Goal: Find specific page/section: Find specific page/section

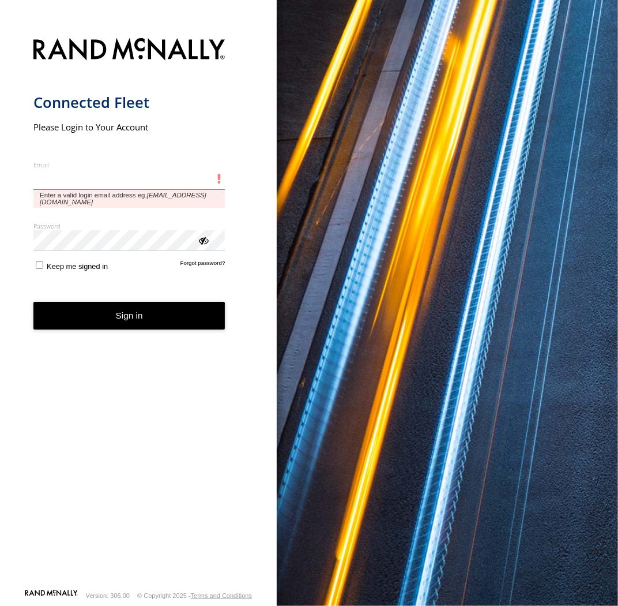
type input "**********"
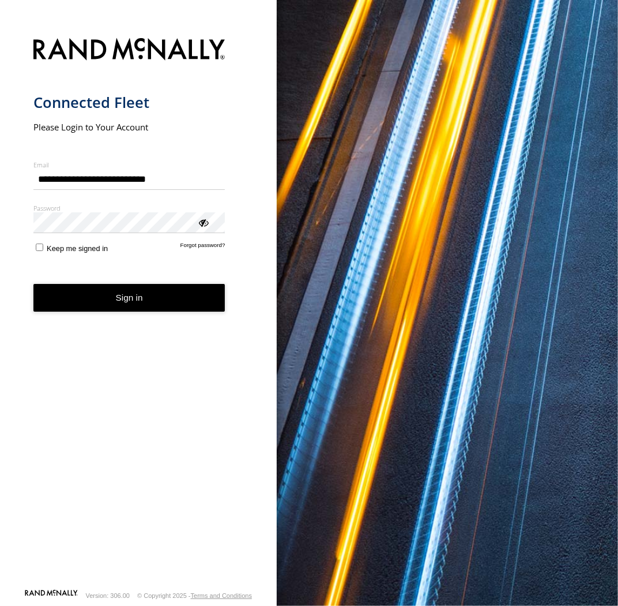
click at [84, 280] on form "**********" at bounding box center [138, 309] width 211 height 557
click at [91, 292] on button "Sign in" at bounding box center [129, 298] width 192 height 28
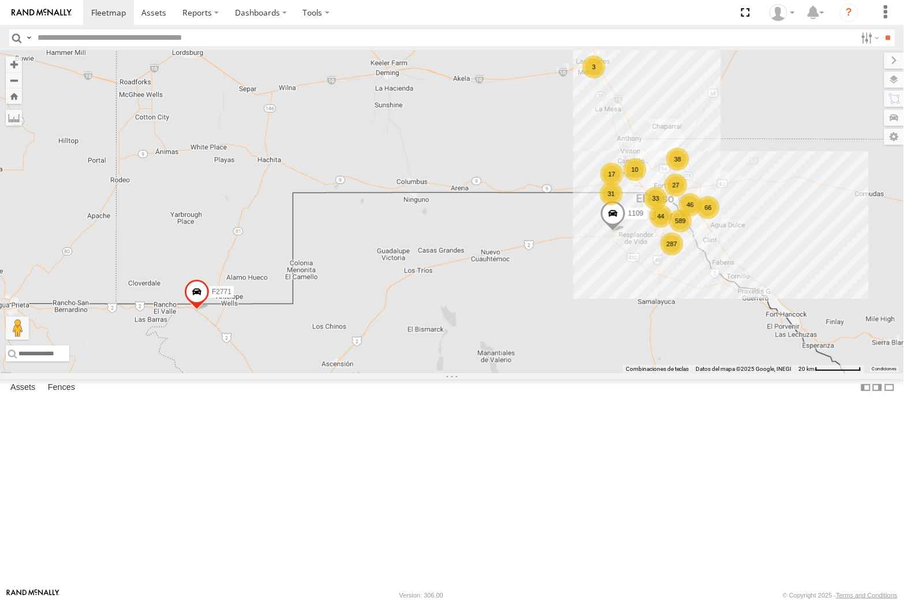
click at [0, 0] on label at bounding box center [0, 0] width 0 height 0
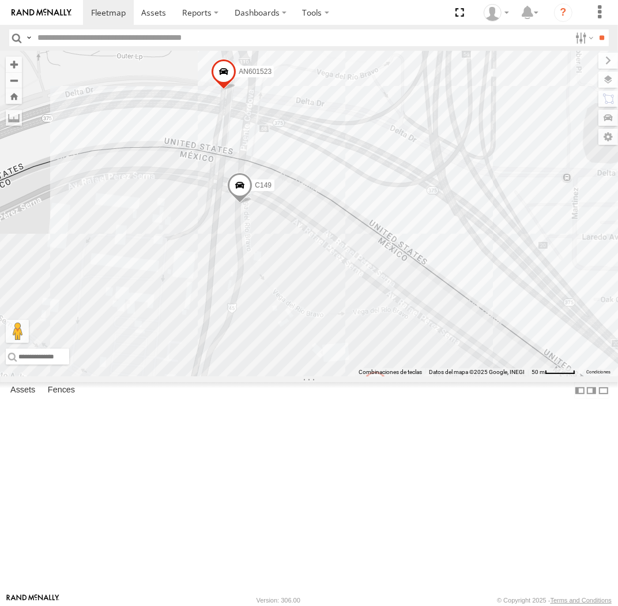
drag, startPoint x: 350, startPoint y: 237, endPoint x: 316, endPoint y: 338, distance: 106.4
click at [316, 336] on div "015910001975823 AN536776 AN535203 AN530128 015910001811580 ZJ535914 F2771 AN538…" at bounding box center [309, 213] width 618 height 325
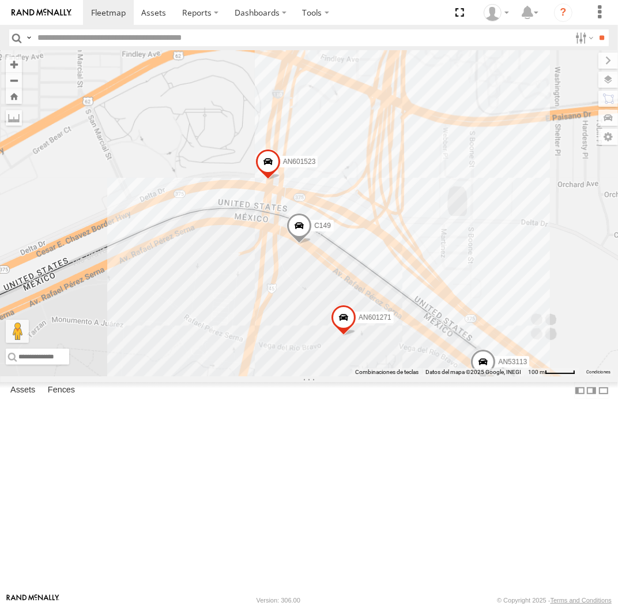
drag, startPoint x: 352, startPoint y: 290, endPoint x: 343, endPoint y: 325, distance: 36.2
click at [343, 325] on div "015910001975823 AN536776 AN535203 AN530128 015910001811580 ZJ535914 F2771 AN538…" at bounding box center [309, 213] width 618 height 325
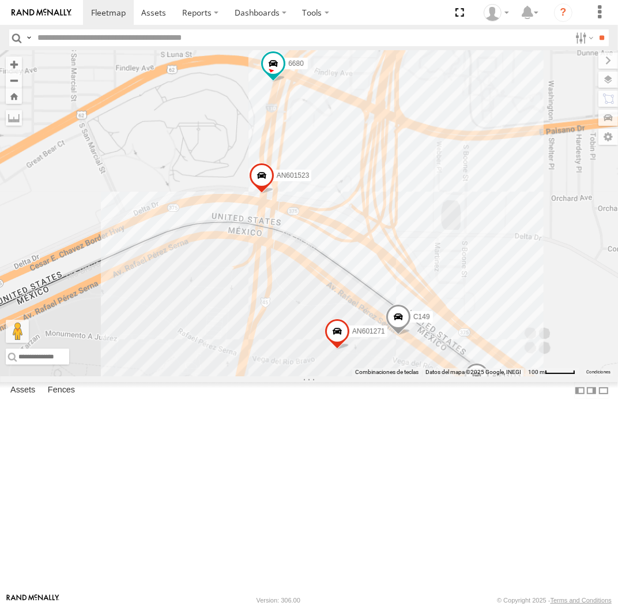
click at [341, 343] on div "015910001975823 AN536776 AN535203 AN530128 015910001811580 ZJ535914 F2771 AN538…" at bounding box center [309, 213] width 618 height 325
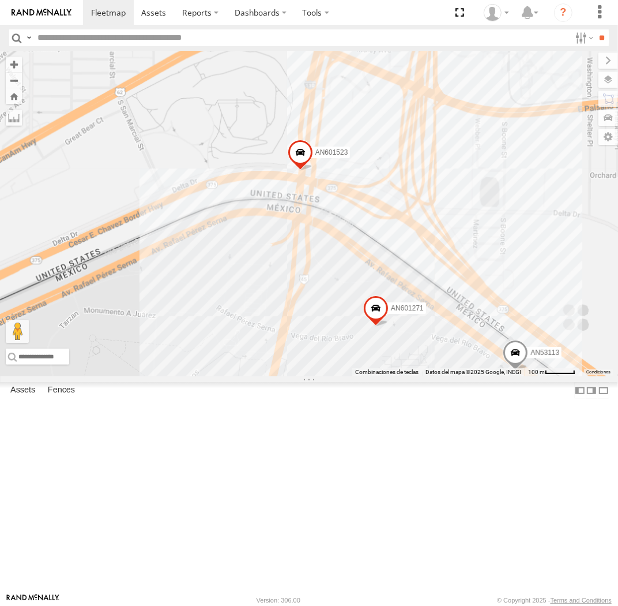
drag, startPoint x: 383, startPoint y: 332, endPoint x: 422, endPoint y: 317, distance: 41.8
click at [422, 317] on div "AN601271 AN53113 AN601523 338" at bounding box center [309, 213] width 618 height 325
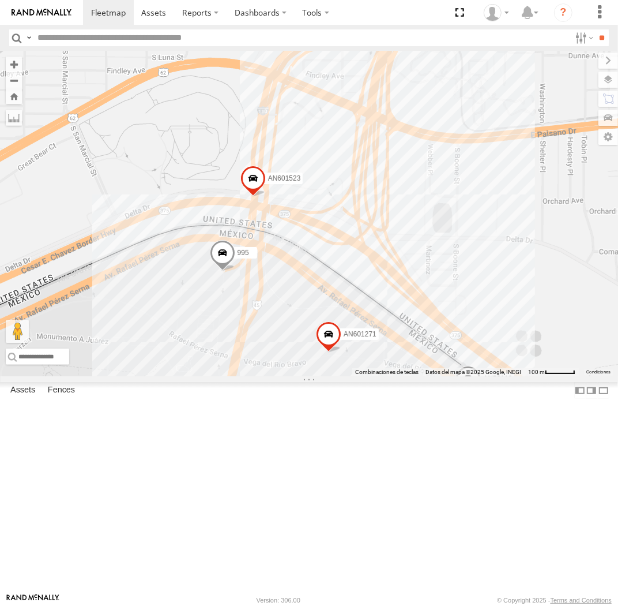
click at [355, 365] on div "AN601271 AN53113 AN601523 995" at bounding box center [309, 213] width 618 height 325
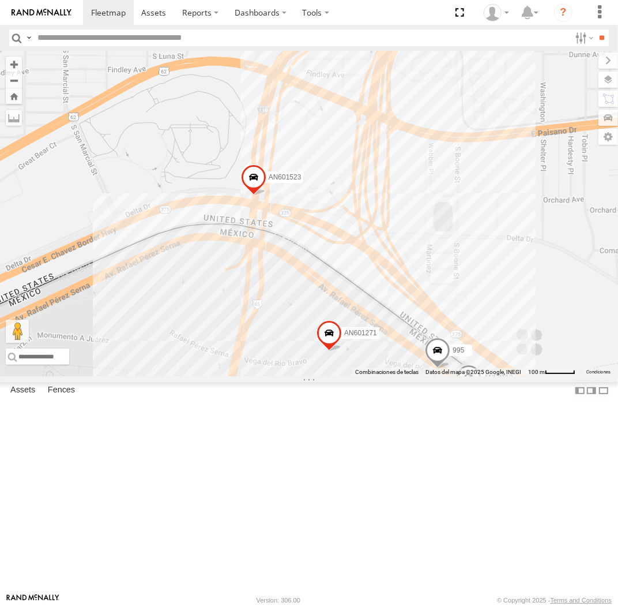
click at [302, 332] on div "AN601271 AN53113 AN601523 995" at bounding box center [309, 213] width 618 height 325
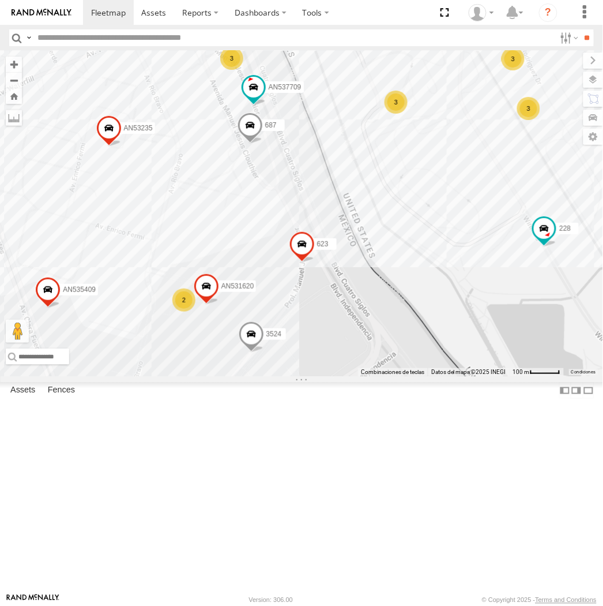
drag, startPoint x: 276, startPoint y: 569, endPoint x: 275, endPoint y: 368, distance: 201.9
click at [275, 340] on label "3524" at bounding box center [271, 334] width 29 height 12
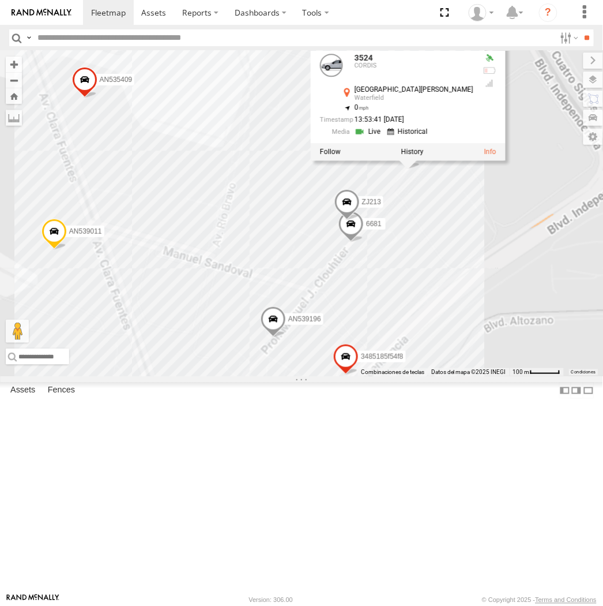
click at [446, 319] on div "AN530128 015910001975823 AN536776 AN535203 015910001811580 ZJ535914 F2771 AN538…" at bounding box center [301, 213] width 603 height 325
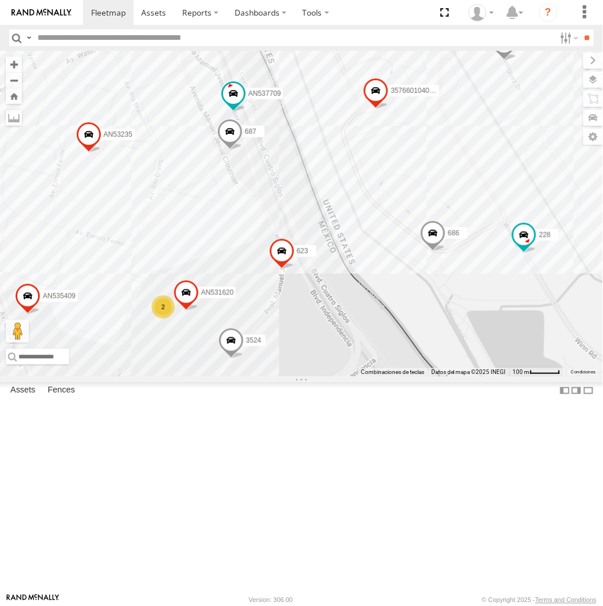
drag, startPoint x: 489, startPoint y: 303, endPoint x: 307, endPoint y: 474, distance: 250.2
click at [307, 376] on div "AN530128 015910001975823 AN536776 AN535203 015910001811580 ZJ535914 F2771 AN538…" at bounding box center [301, 213] width 603 height 325
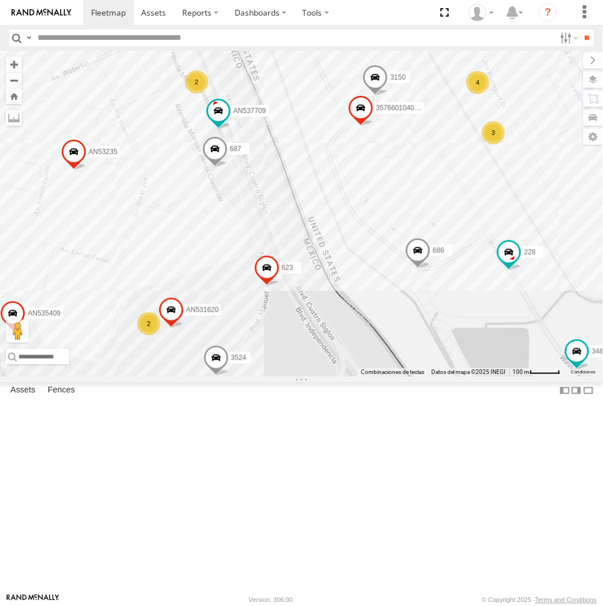
drag, startPoint x: 359, startPoint y: 400, endPoint x: 339, endPoint y: 423, distance: 31.1
click at [339, 376] on div "AN530128 015910001975823 AN536776 AN535203 015910001811580 ZJ535914 F2771 AN538…" at bounding box center [301, 213] width 603 height 325
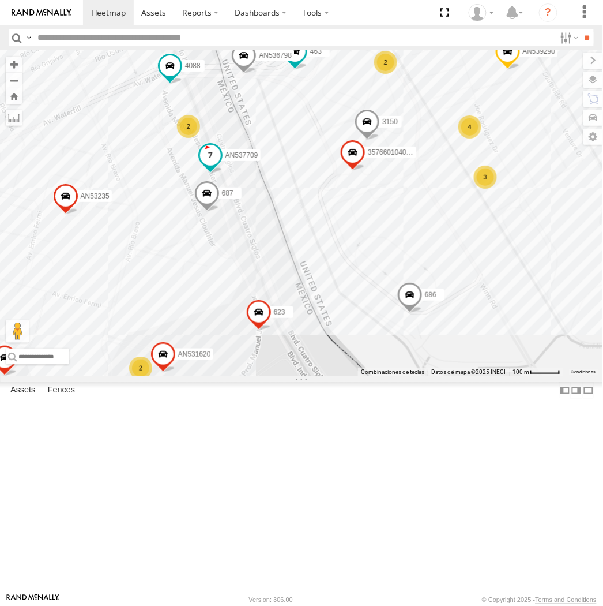
drag, startPoint x: 332, startPoint y: 203, endPoint x: 227, endPoint y: 265, distance: 121.6
click at [227, 265] on div "AN530128 015910001975823 AN536776 AN535203 015910001811580 ZJ535914 F2771 AN538…" at bounding box center [301, 213] width 603 height 325
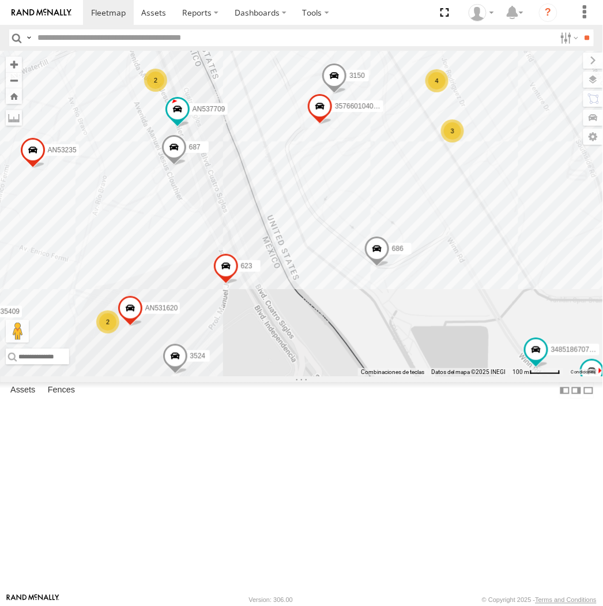
drag, startPoint x: 377, startPoint y: 298, endPoint x: 343, endPoint y: 238, distance: 68.5
click at [343, 238] on div "AN530128 015910001975823 AN536776 AN535203 015910001811580 ZJ535914 F2771 AN538…" at bounding box center [301, 213] width 603 height 325
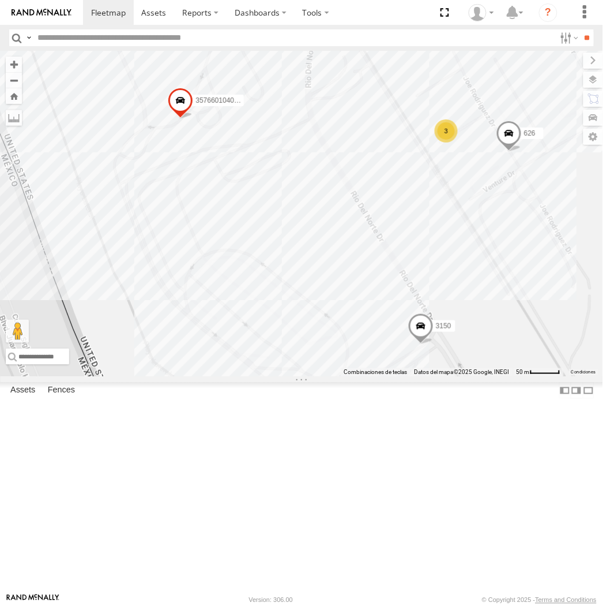
drag, startPoint x: 302, startPoint y: 262, endPoint x: 337, endPoint y: 410, distance: 151.7
click at [343, 376] on div "AN539290 357660104096649 673 463 3485186707C0 4088 3524 3150 AN536798 623 687 A…" at bounding box center [301, 213] width 603 height 325
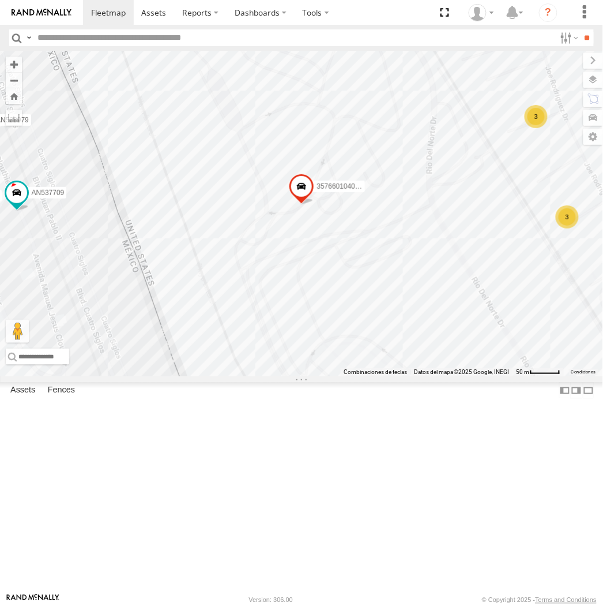
drag, startPoint x: 187, startPoint y: 400, endPoint x: 332, endPoint y: 388, distance: 145.9
click at [332, 376] on div "AN539290 357660104096649 673 463 3485186707C0 4088 3524 3150 AN536798 623 687 A…" at bounding box center [301, 213] width 603 height 325
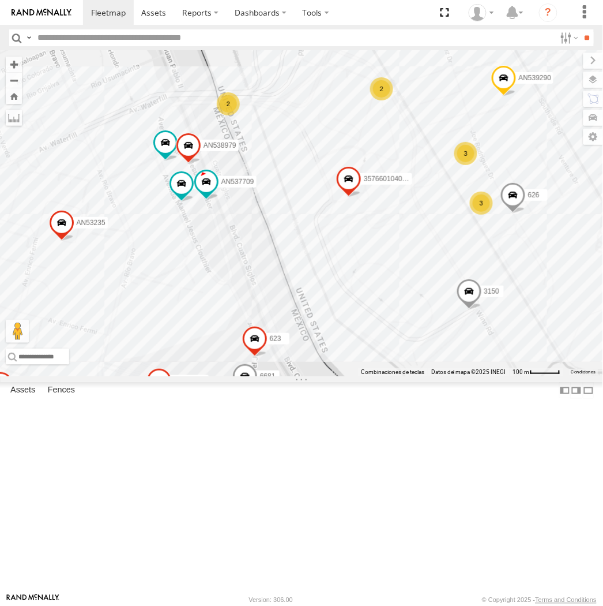
drag, startPoint x: 342, startPoint y: 417, endPoint x: 275, endPoint y: 363, distance: 85.8
click at [275, 363] on div "AN539290 357660104096649 673 463 3485186707C0 3524 3150 623 687 AN537709 AN5316…" at bounding box center [301, 213] width 603 height 325
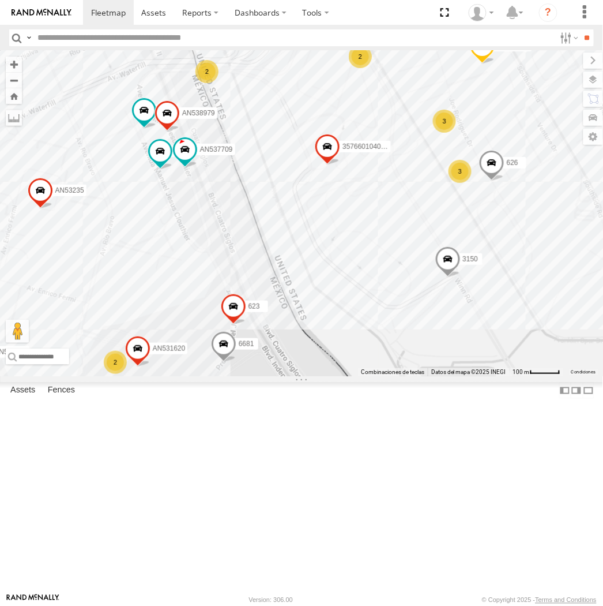
drag, startPoint x: 279, startPoint y: 344, endPoint x: 274, endPoint y: 333, distance: 12.1
click at [274, 333] on div "AN539290 357660104096649 673 463 3485186707C0 3524 3150 623 687 AN537709 AN5316…" at bounding box center [301, 213] width 603 height 325
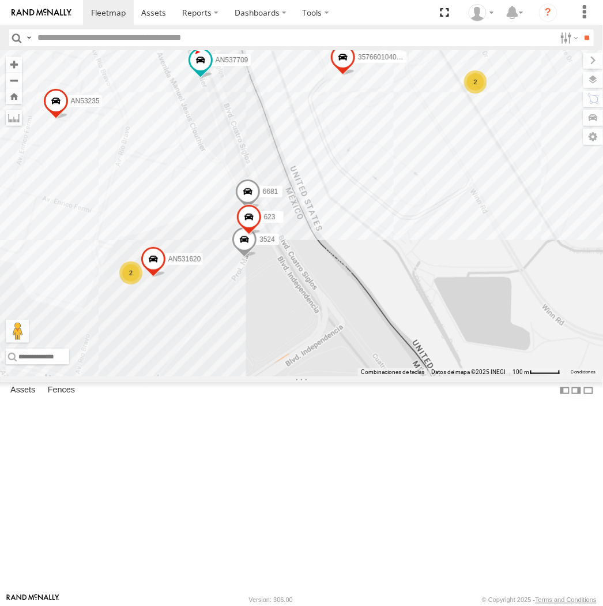
drag, startPoint x: 123, startPoint y: 547, endPoint x: 143, endPoint y: 458, distance: 91.6
click at [142, 376] on div "AN539290 357660104096649 673 V3694 4088 ZJ213 6681 3524 AN536798 623 AN538979 A…" at bounding box center [301, 213] width 603 height 325
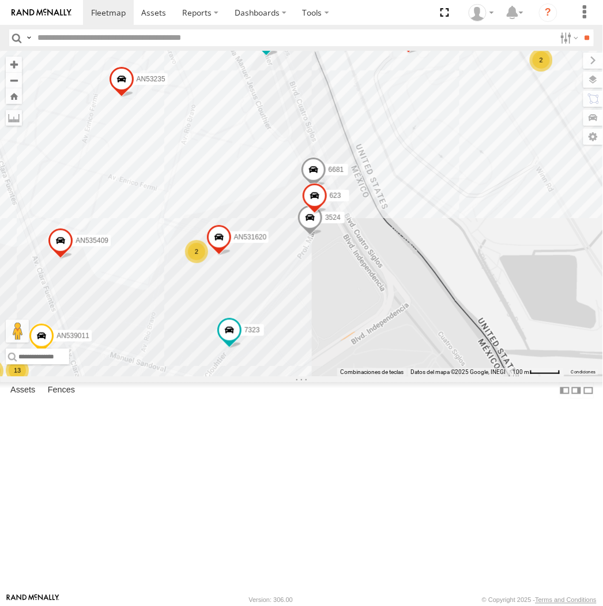
drag, startPoint x: 361, startPoint y: 284, endPoint x: 368, endPoint y: 339, distance: 55.2
click at [368, 339] on div "AN539290 357660104096649 673 V3694 4088 6681 3524 AN536798 623 AN538979 AN53770…" at bounding box center [301, 213] width 603 height 325
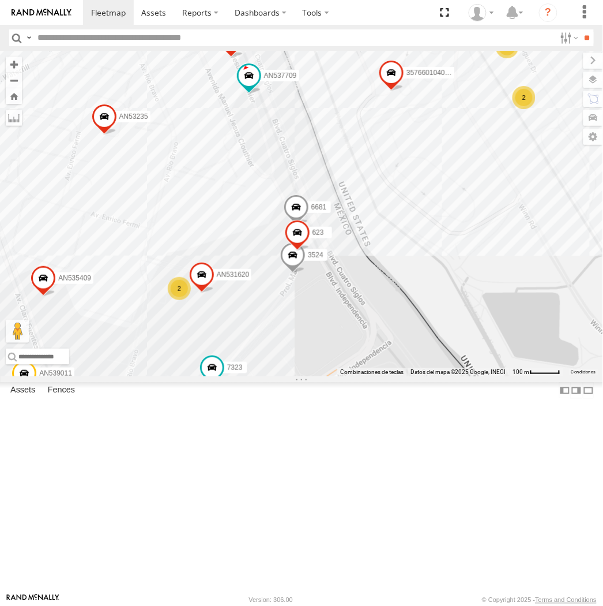
drag, startPoint x: 342, startPoint y: 211, endPoint x: 313, endPoint y: 284, distance: 78.7
click at [314, 277] on div "AN539290 357660104096649 673 V3694 4088 6681 3524 623 AN538979 AN537709 AN53162…" at bounding box center [301, 213] width 603 height 325
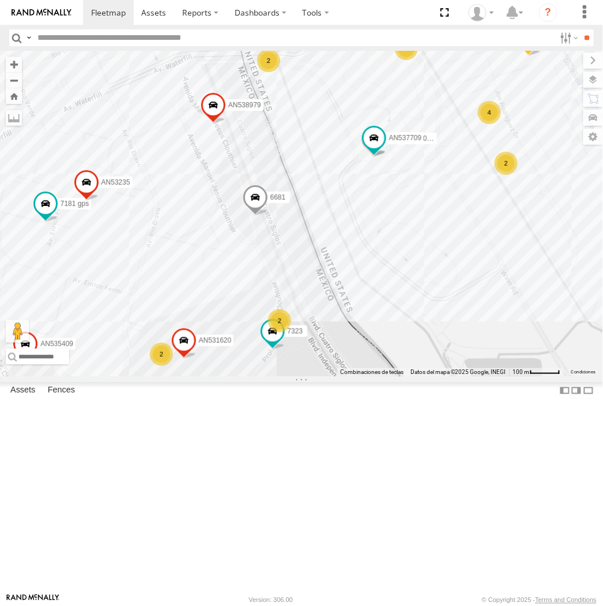
drag, startPoint x: 308, startPoint y: 286, endPoint x: 33, endPoint y: 362, distance: 284.8
click at [308, 286] on div "AN539290 357660104096649 7181 gps V3694 7323 4088 8736 6681 AN539011 AN535409 A…" at bounding box center [301, 213] width 603 height 325
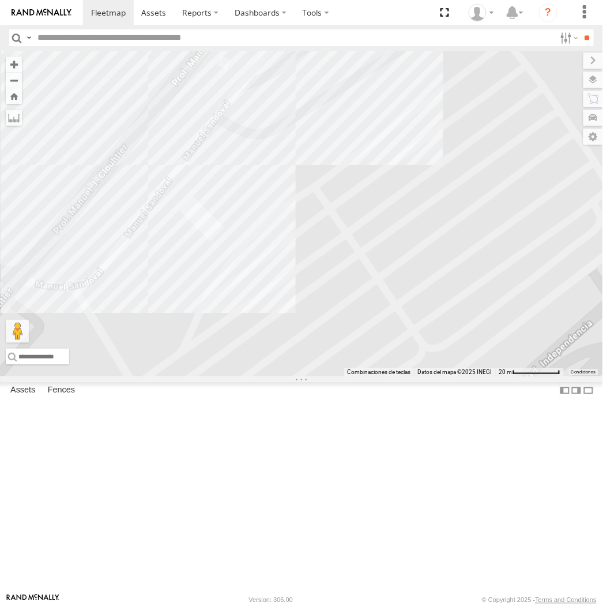
drag, startPoint x: 181, startPoint y: 140, endPoint x: 216, endPoint y: 327, distance: 190.8
click at [211, 309] on div "AN539290 7181 gps V3694 ZJ213 AN535409 AN53235 AN531863 015910002291022 0159100…" at bounding box center [301, 213] width 603 height 325
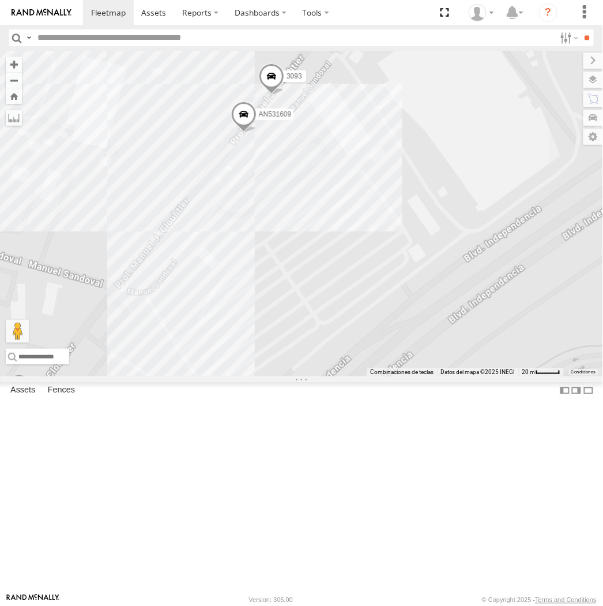
drag, startPoint x: 306, startPoint y: 250, endPoint x: 266, endPoint y: 373, distance: 128.8
click at [266, 373] on div "AN539290 7181 gps V3694 ZJ213 AN535409 AN53235 AN531863 015910002291022 0159100…" at bounding box center [301, 213] width 603 height 325
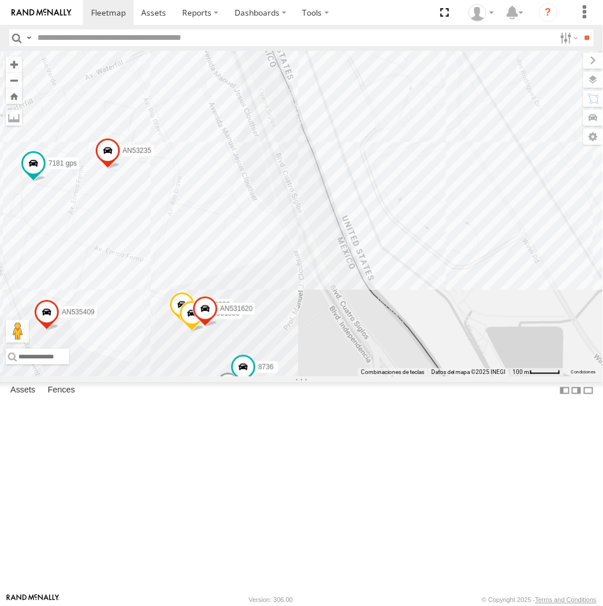
drag, startPoint x: 422, startPoint y: 247, endPoint x: 323, endPoint y: 400, distance: 182.8
click at [323, 376] on div "AN539290 7181 gps V3694 ZJ213 AN535409 AN53235 AN531863 015910002291022 0159100…" at bounding box center [301, 213] width 603 height 325
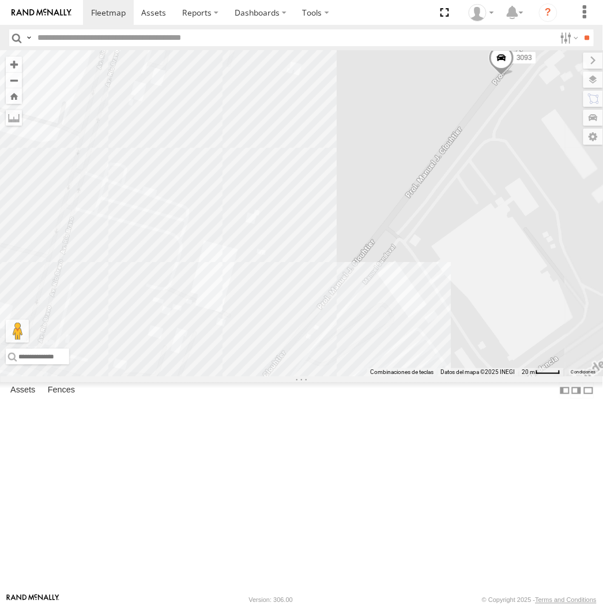
drag, startPoint x: 297, startPoint y: 498, endPoint x: 264, endPoint y: 294, distance: 206.2
click at [264, 297] on div "015910001975823 AN536776 AN535203 AN530128 015910001811580 ZJ535914 F2771 AN538…" at bounding box center [301, 213] width 603 height 325
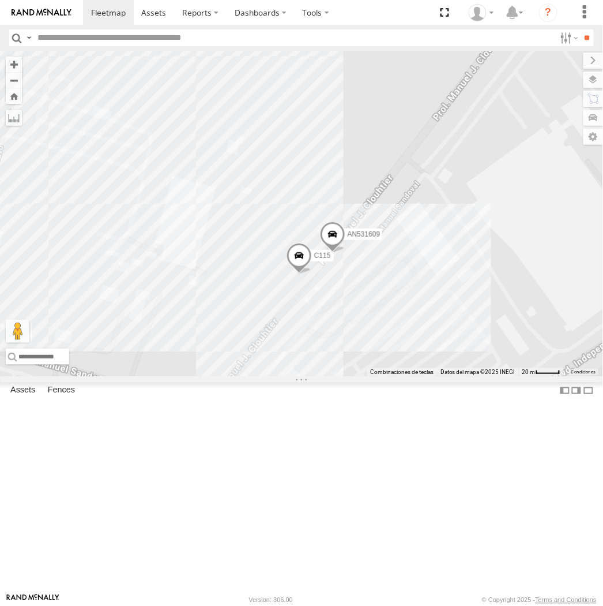
drag, startPoint x: 271, startPoint y: 367, endPoint x: 262, endPoint y: 291, distance: 76.1
click at [262, 291] on div "015910001975823 AN536776 AN535203 AN530128 015910001811580 ZJ535914 F2771 AN538…" at bounding box center [301, 213] width 603 height 325
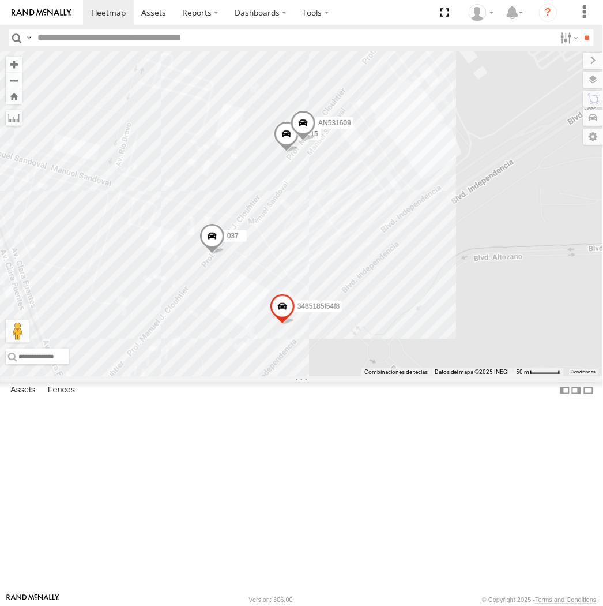
drag, startPoint x: 541, startPoint y: 197, endPoint x: 425, endPoint y: 382, distance: 218.0
click at [425, 376] on div "015910001975823 AN536776 AN535203 AN530128 015910001811580 ZJ535914 F2771 AN538…" at bounding box center [301, 213] width 603 height 325
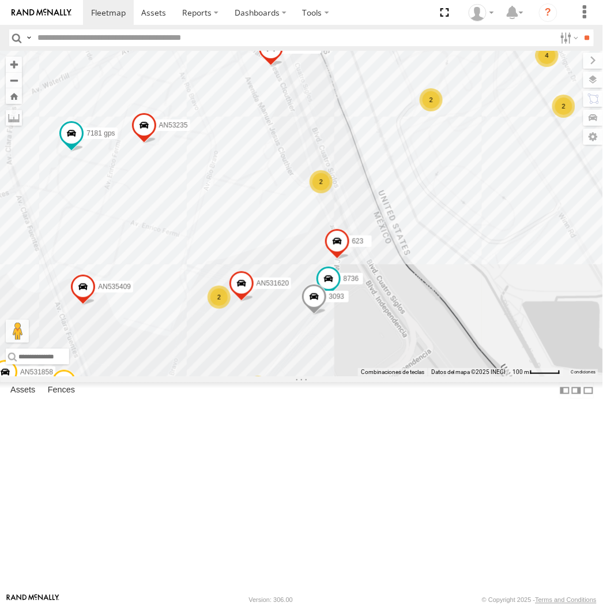
drag, startPoint x: 425, startPoint y: 271, endPoint x: 365, endPoint y: 344, distance: 94.7
click at [365, 344] on div "015910001975823 AN536776 AN535203 AN530128 015910001811580 ZJ535914 F2771 AN538…" at bounding box center [301, 213] width 603 height 325
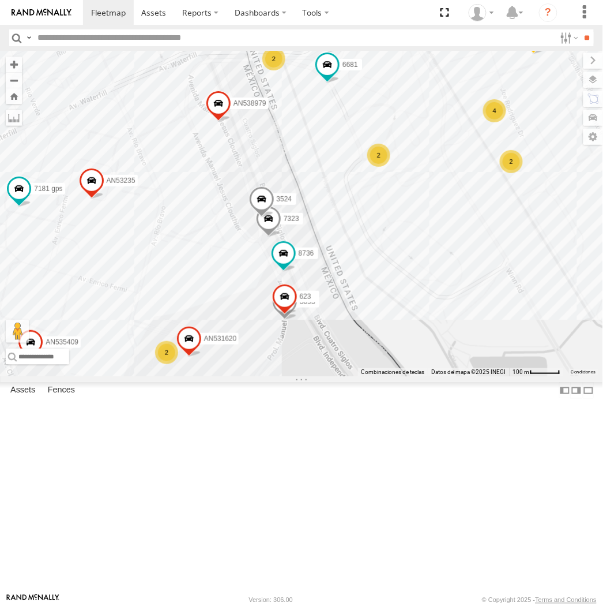
drag, startPoint x: 107, startPoint y: 514, endPoint x: 190, endPoint y: 459, distance: 99.9
click at [155, 376] on div "AN539290 7181 gps V3694 7323 8736 6681 AN539011 3524 AN536034 AN535409 3093 623…" at bounding box center [301, 213] width 603 height 325
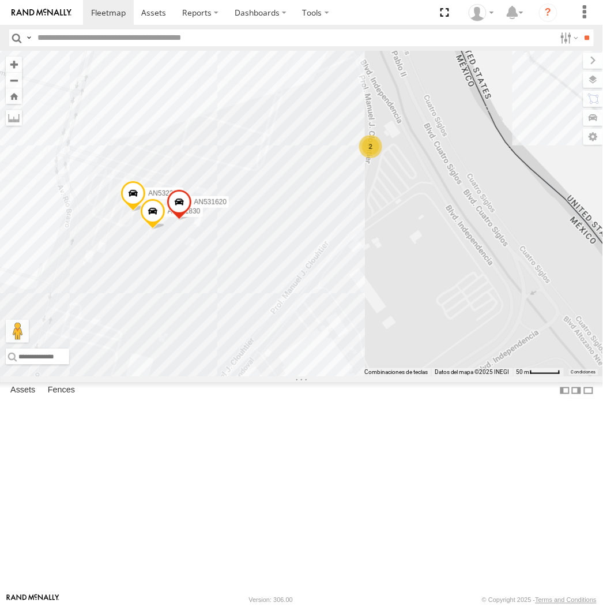
drag, startPoint x: 216, startPoint y: 535, endPoint x: 244, endPoint y: 442, distance: 97.5
click at [244, 376] on div "AN539290 7181 gps V3694 7323 8736 6681 AN539011 3524 AN536034 AN535409 AN532625…" at bounding box center [301, 213] width 603 height 325
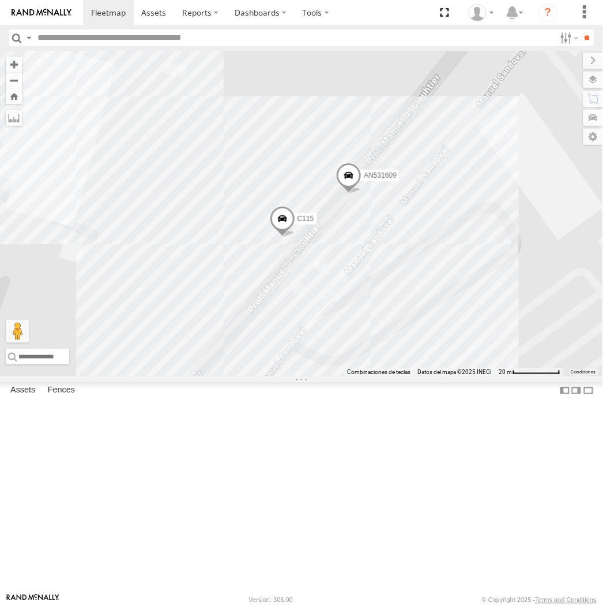
drag, startPoint x: 323, startPoint y: 408, endPoint x: 293, endPoint y: 366, distance: 52.5
click at [293, 366] on div "AN539290 7181 gps V3694 7323 8736 6681 AN539011 3524 AN536034 AN535409 AN532625…" at bounding box center [301, 213] width 603 height 325
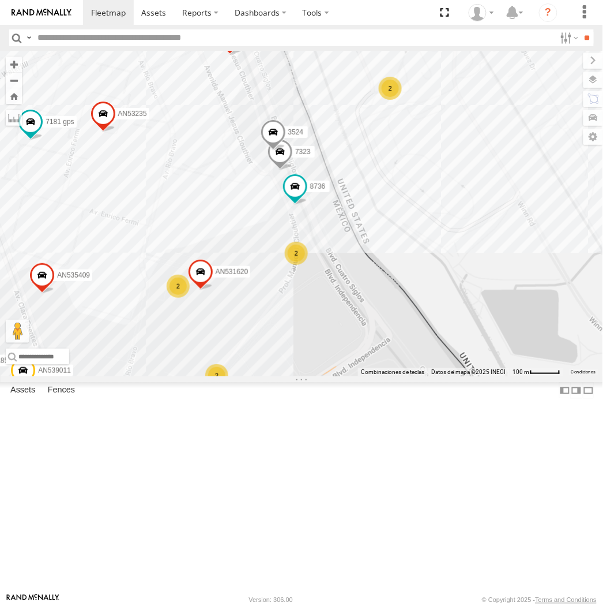
drag, startPoint x: 434, startPoint y: 241, endPoint x: 319, endPoint y: 394, distance: 191.5
click at [319, 376] on div "AN539290 7181 gps V3694 7323 8736 6681 AN539011 3524 AN536034 AN535409 AN532625…" at bounding box center [301, 213] width 603 height 325
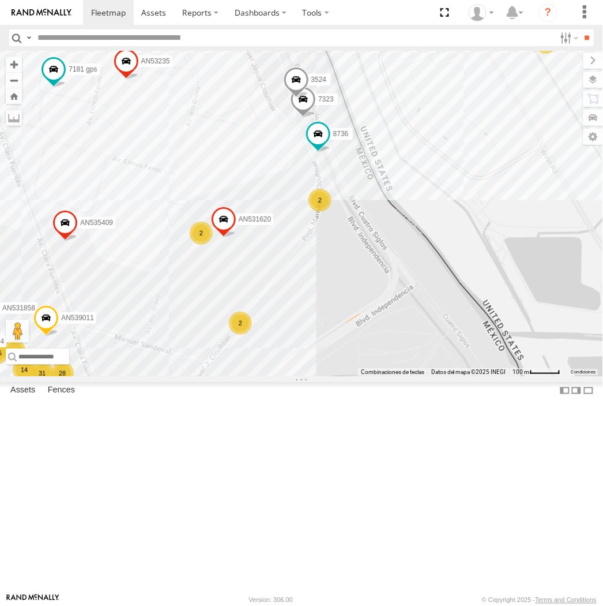
drag, startPoint x: 263, startPoint y: 456, endPoint x: 295, endPoint y: 372, distance: 89.5
click at [295, 372] on div "AN539290 7181 gps V3694 7323 8736 6681 AN539011 3524 AN536034 AN535409 AN532625…" at bounding box center [301, 213] width 603 height 325
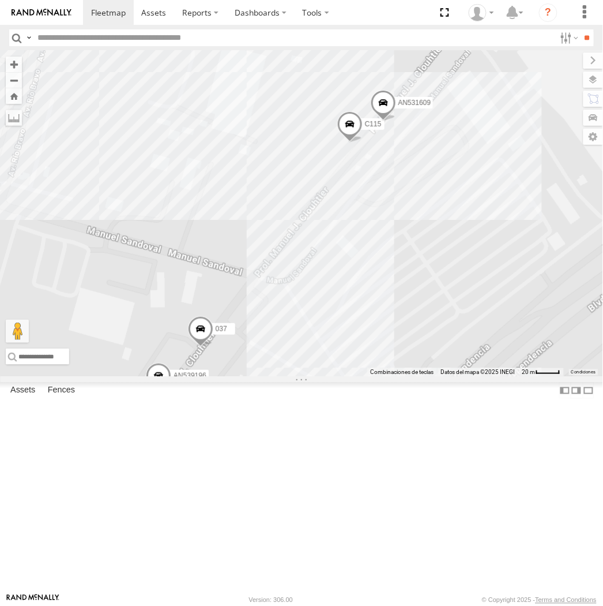
drag, startPoint x: 350, startPoint y: 342, endPoint x: 249, endPoint y: 443, distance: 143.2
click at [253, 376] on div "AN539290 7181 gps V3694 7323 8736 6681 AN539011 3524 AN536034 AN535409 AN532625…" at bounding box center [301, 213] width 603 height 325
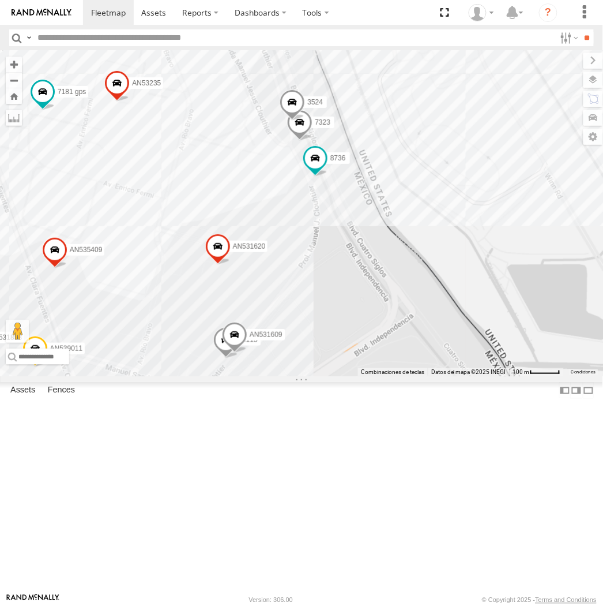
drag, startPoint x: 390, startPoint y: 231, endPoint x: 332, endPoint y: 354, distance: 135.8
click at [332, 354] on div "AN539290 7181 gps V3694 7323 8736 6681 AN539011 3524 AN536034 AN535409 AN532625…" at bounding box center [301, 213] width 603 height 325
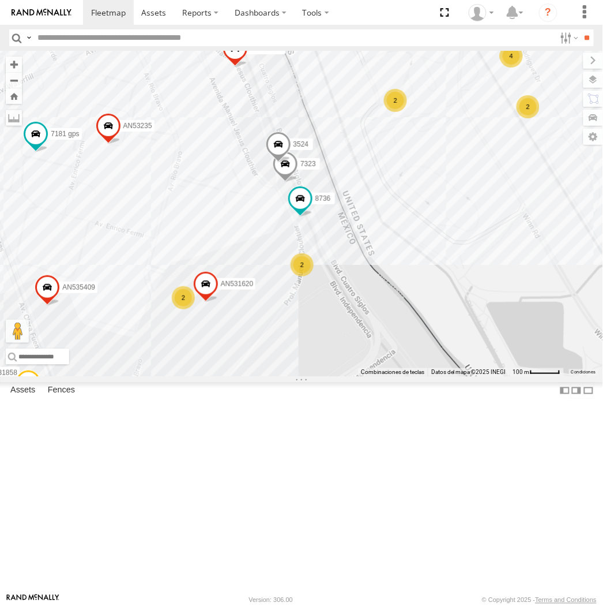
drag, startPoint x: 358, startPoint y: 333, endPoint x: 349, endPoint y: 361, distance: 29.6
click at [349, 361] on div "AN539290 7181 gps V3694 7323 8736 6681 AN539011 3524 AN536034 AN535409 AN532625…" at bounding box center [301, 213] width 603 height 325
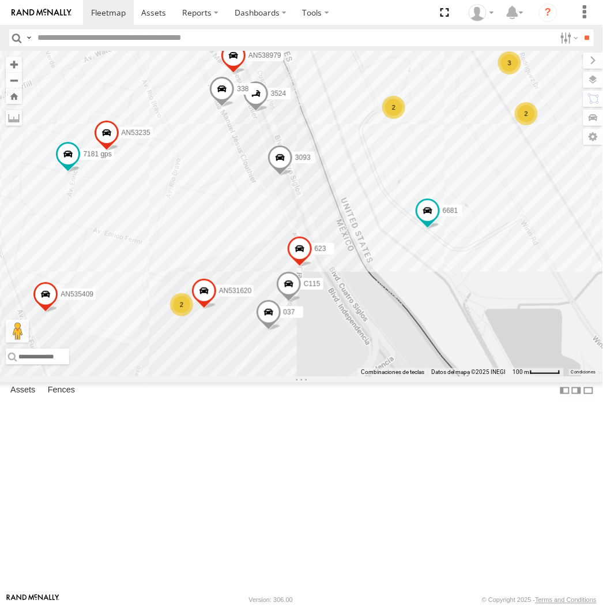
drag, startPoint x: 200, startPoint y: 433, endPoint x: 199, endPoint y: 321, distance: 112.5
click at [199, 321] on div "AN539290 7181 gps 7323 8736 6681 AN539011 3524 AN536034 AN535409 3093 623 AN531…" at bounding box center [301, 213] width 603 height 325
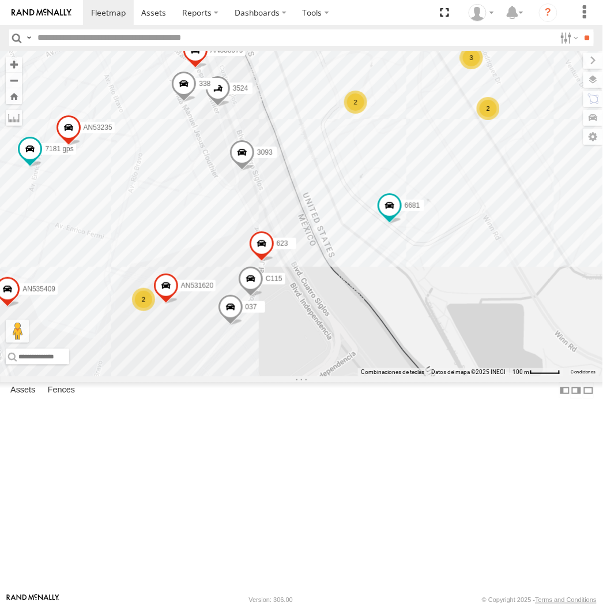
drag, startPoint x: 305, startPoint y: 283, endPoint x: 260, endPoint y: 310, distance: 52.5
click at [260, 310] on div "AN539290 7181 gps 7323 8736 6681 AN539011 3524 AN536034 AN535409 3093 623 AN531…" at bounding box center [301, 213] width 603 height 325
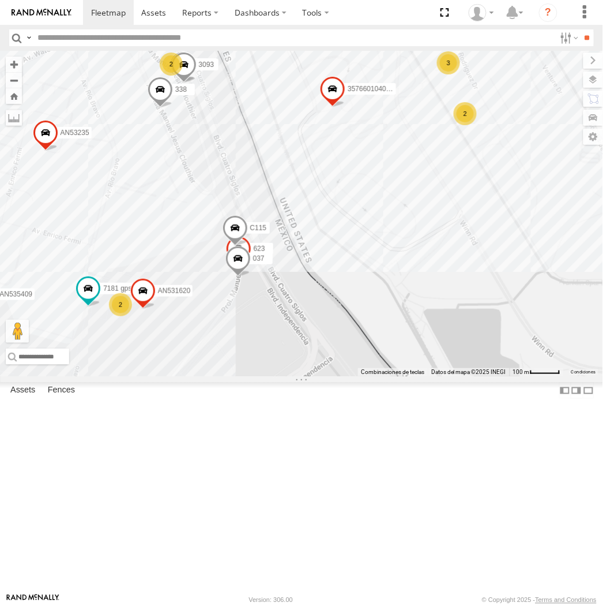
drag, startPoint x: 286, startPoint y: 267, endPoint x: 267, endPoint y: 273, distance: 19.9
click at [267, 273] on div "AN539290 357660104096649 7181 gps 7323 6681 3524 AN536034 AN535409 3093 623 AN5…" at bounding box center [301, 213] width 603 height 325
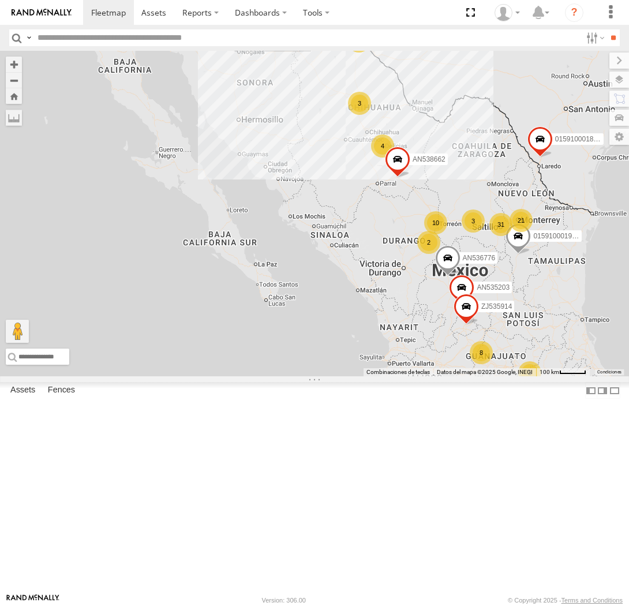
drag, startPoint x: 32, startPoint y: 32, endPoint x: 47, endPoint y: 85, distance: 55.2
click at [32, 32] on label at bounding box center [28, 37] width 9 height 17
click at [0, 0] on span "Asset Label" at bounding box center [0, 0] width 0 height 0
click at [33, 40] on label at bounding box center [28, 37] width 9 height 17
click at [114, 37] on input "text" at bounding box center [307, 37] width 548 height 17
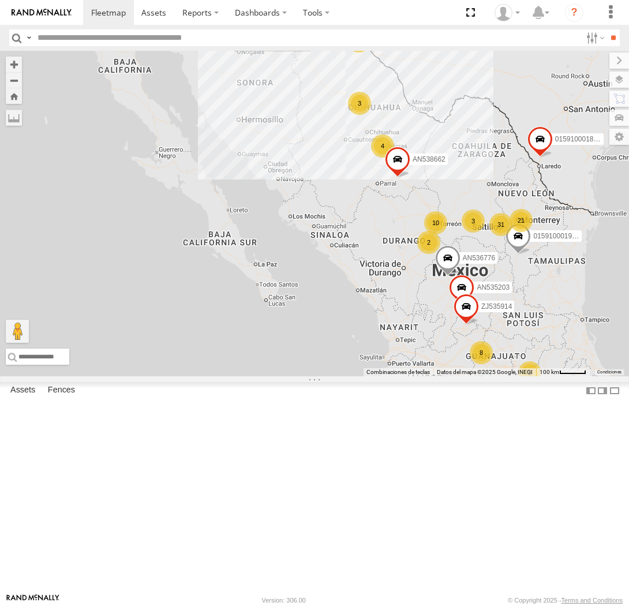
click at [0, 0] on span "Asset Label" at bounding box center [0, 0] width 0 height 0
click at [147, 39] on input "text" at bounding box center [307, 37] width 548 height 17
click at [606, 29] on input "**" at bounding box center [612, 37] width 13 height 17
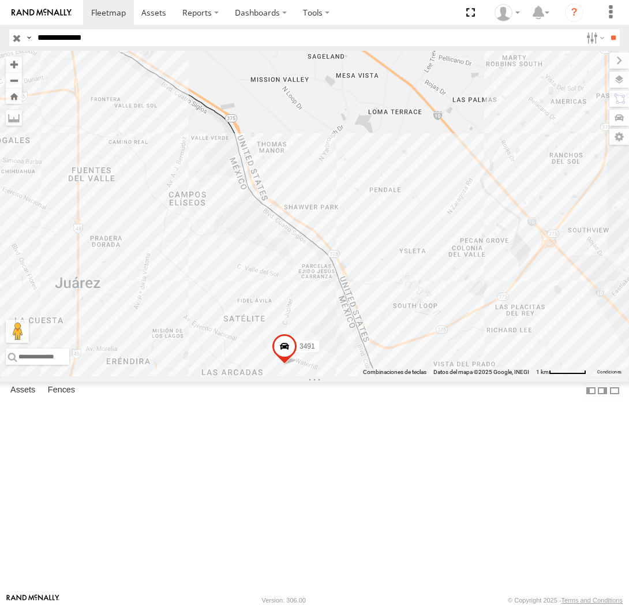
click at [104, 32] on input "**********" at bounding box center [307, 37] width 548 height 17
type input "*********"
click at [606, 29] on input "**" at bounding box center [612, 37] width 13 height 17
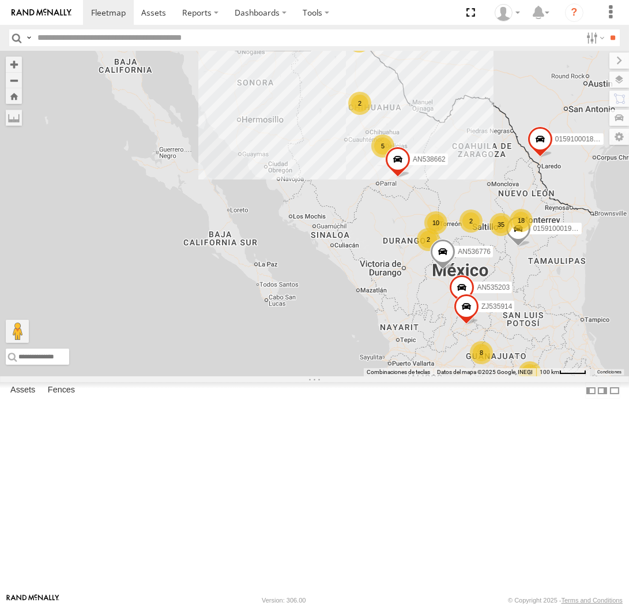
click at [33, 39] on input "text" at bounding box center [307, 37] width 549 height 17
click at [30, 42] on label at bounding box center [28, 37] width 9 height 17
click at [0, 0] on span "Asset Label" at bounding box center [0, 0] width 0 height 0
click at [93, 42] on input "text" at bounding box center [307, 37] width 549 height 17
click at [607, 29] on input "**" at bounding box center [613, 37] width 13 height 17
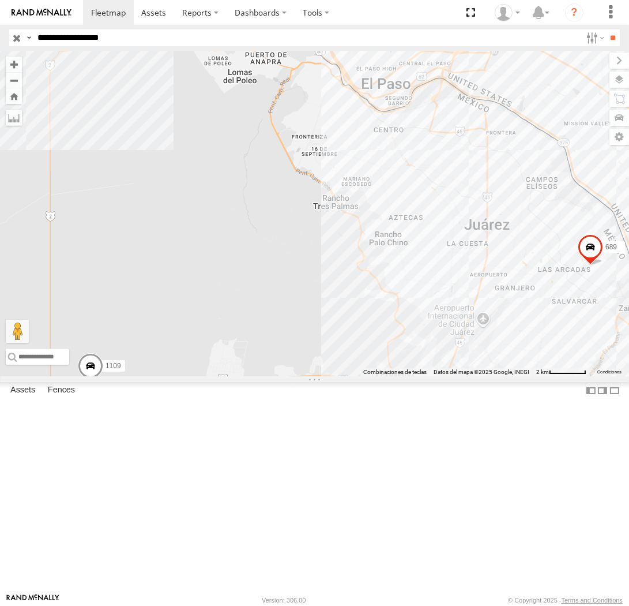
type input "**********"
click at [607, 29] on input "**" at bounding box center [613, 37] width 13 height 17
click at [0, 0] on label at bounding box center [0, 0] width 0 height 0
click at [0, 0] on span at bounding box center [0, 0] width 0 height 0
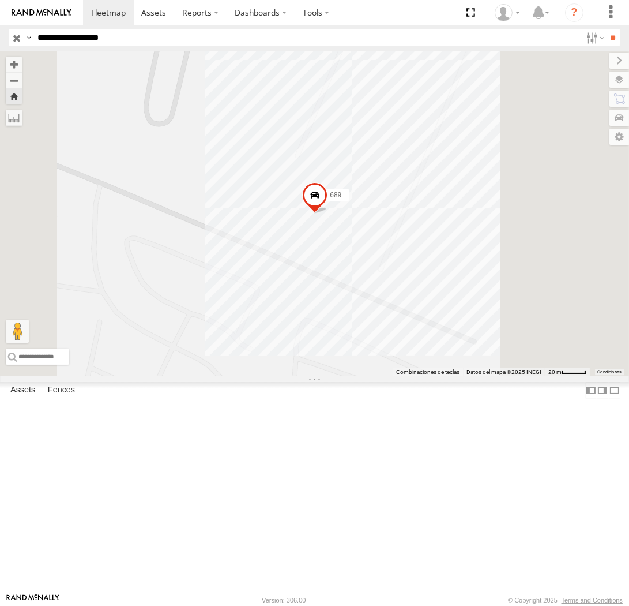
click at [22, 96] on button "Zoom Home" at bounding box center [14, 96] width 16 height 16
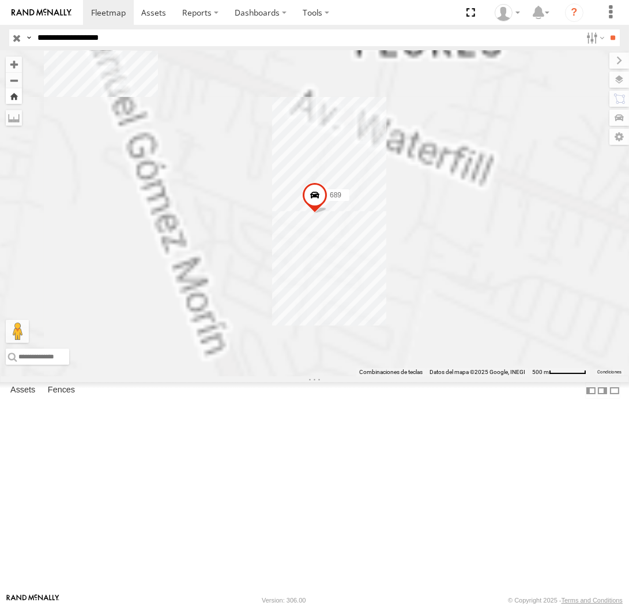
click at [22, 96] on button "Zoom Home" at bounding box center [14, 96] width 16 height 16
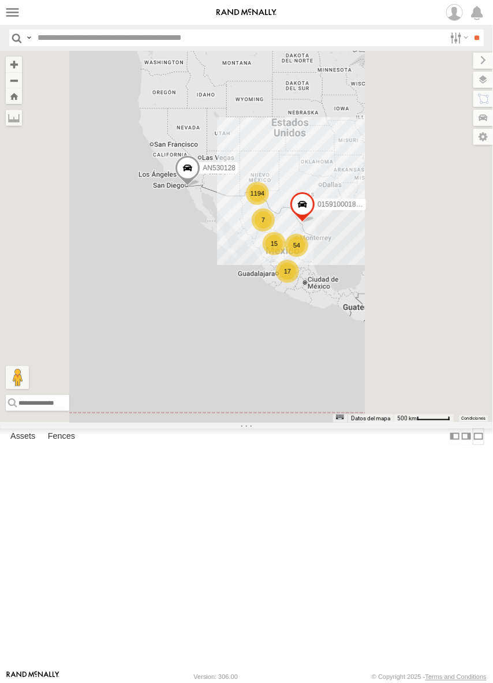
click at [473, 445] on label at bounding box center [479, 436] width 12 height 17
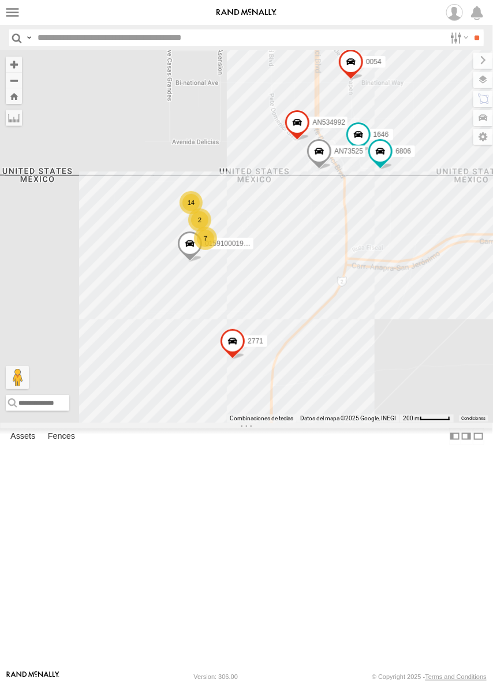
drag, startPoint x: 234, startPoint y: 243, endPoint x: 199, endPoint y: 239, distance: 35.4
click at [199, 239] on div "AN530128 015910001811580 015910001975823 AN536776 AN535203 ZJ535914 F2771 AN538…" at bounding box center [246, 237] width 493 height 372
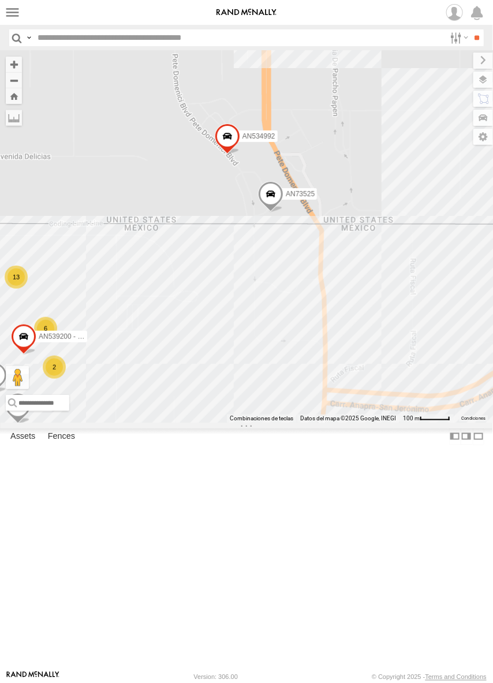
drag, startPoint x: 290, startPoint y: 110, endPoint x: 303, endPoint y: 174, distance: 65.3
click at [303, 226] on div "2771 0054 AN73525 AN534992 6 13 1646 2 7321 AN539200 - EXTERIOR 2" at bounding box center [246, 237] width 493 height 372
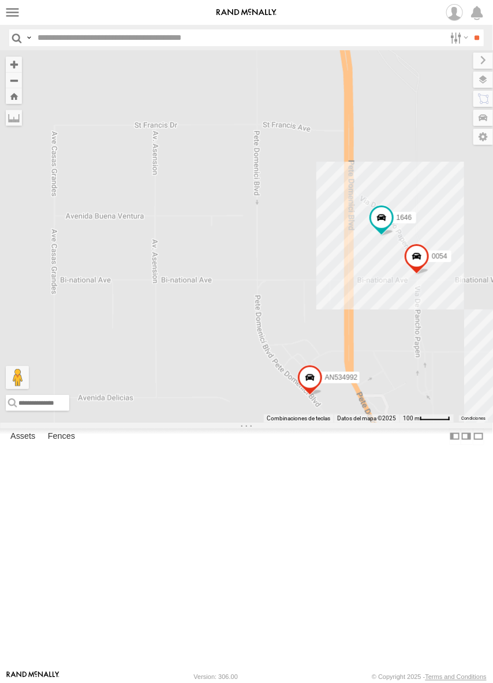
drag, startPoint x: 381, startPoint y: 471, endPoint x: 339, endPoint y: 400, distance: 82.7
click at [339, 402] on div "0054 1646 12 AN534992" at bounding box center [246, 237] width 493 height 372
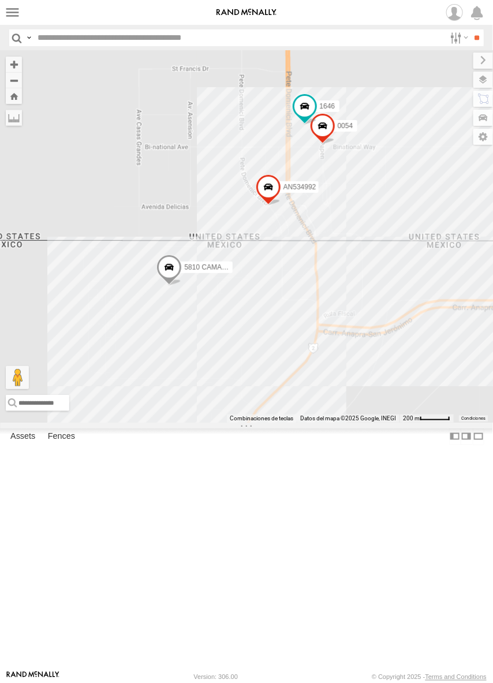
drag, startPoint x: 353, startPoint y: 502, endPoint x: 287, endPoint y: 348, distance: 167.3
click at [287, 348] on div "0054 1646 5810 CAMARA AN534992" at bounding box center [246, 237] width 493 height 372
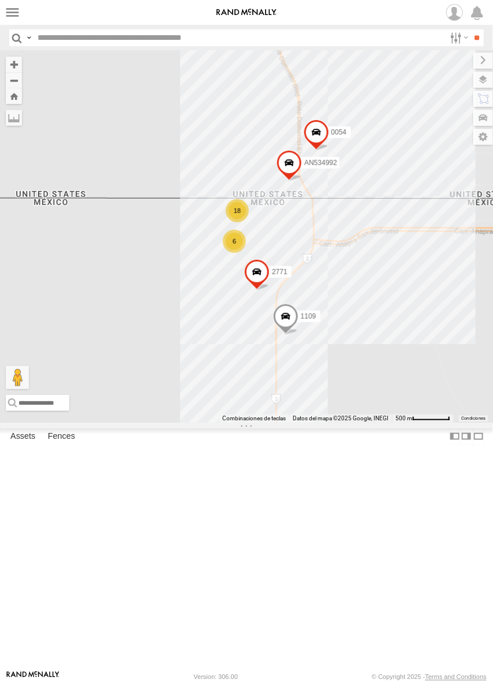
click at [267, 206] on div "1109 2771 AN534992 0054 1646 18 6 1646 BASE 7 Pete V Domenici Intl Blvd Santa T…" at bounding box center [246, 237] width 493 height 372
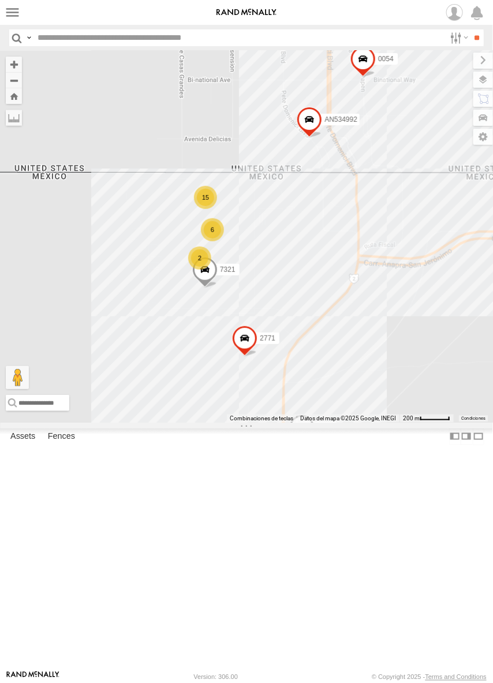
drag, startPoint x: 293, startPoint y: 368, endPoint x: 301, endPoint y: 332, distance: 36.5
click at [301, 332] on div "1109 2771 AN534992 0054 1646 15 6 2 7321" at bounding box center [246, 237] width 493 height 372
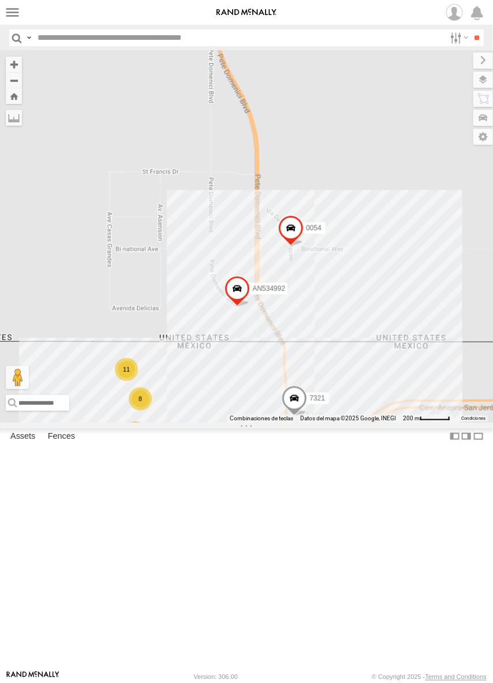
drag, startPoint x: 310, startPoint y: 520, endPoint x: 370, endPoint y: 358, distance: 173.4
click at [372, 342] on div "0054 AN534992 7321 6 8 11 2771" at bounding box center [246, 237] width 493 height 372
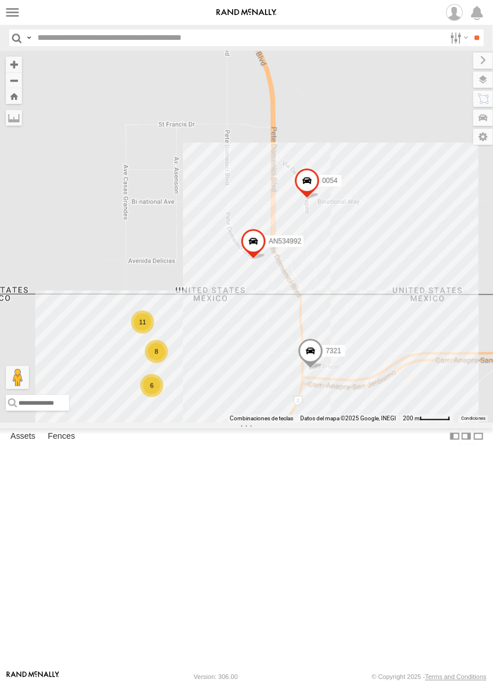
drag, startPoint x: 332, startPoint y: 415, endPoint x: 395, endPoint y: 270, distance: 158.6
click at [395, 270] on div "0054 AN534992 7321 6 8 11 2771" at bounding box center [246, 237] width 493 height 372
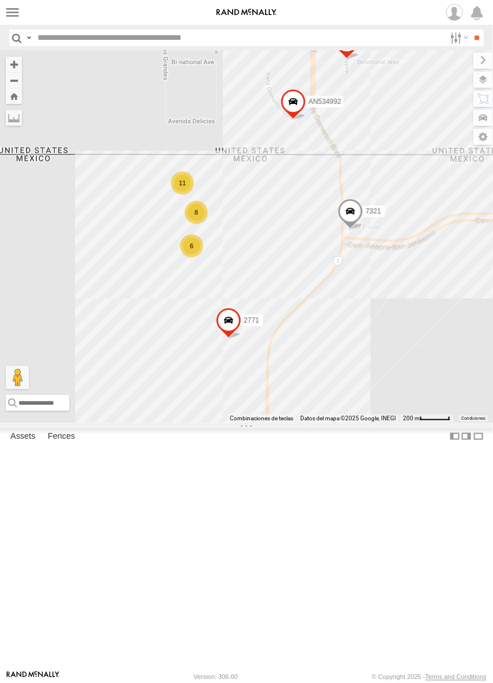
drag, startPoint x: 375, startPoint y: 390, endPoint x: 359, endPoint y: 381, distance: 18.3
click at [359, 381] on div "0054 AN534992 7321 6 8 11 2771" at bounding box center [246, 237] width 493 height 372
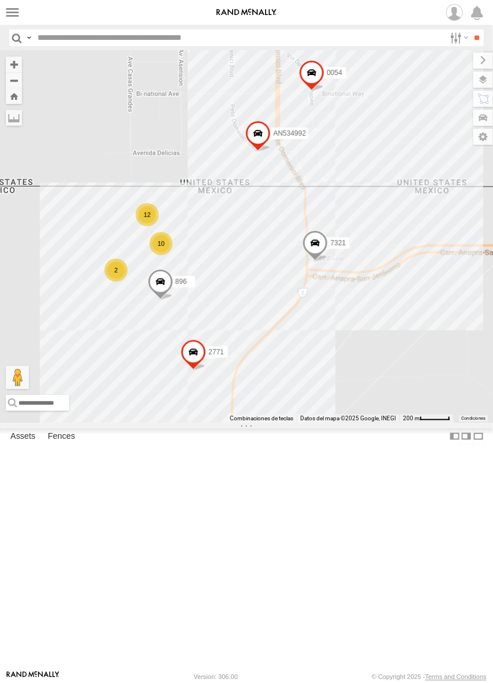
drag, startPoint x: 189, startPoint y: 312, endPoint x: 151, endPoint y: 267, distance: 58.9
click at [151, 267] on div "AN530128 015910001811580 F2771 AN535261 AN539582 1124 AN539200 1109 1646 7321 2…" at bounding box center [246, 237] width 493 height 372
